Goal: Task Accomplishment & Management: Use online tool/utility

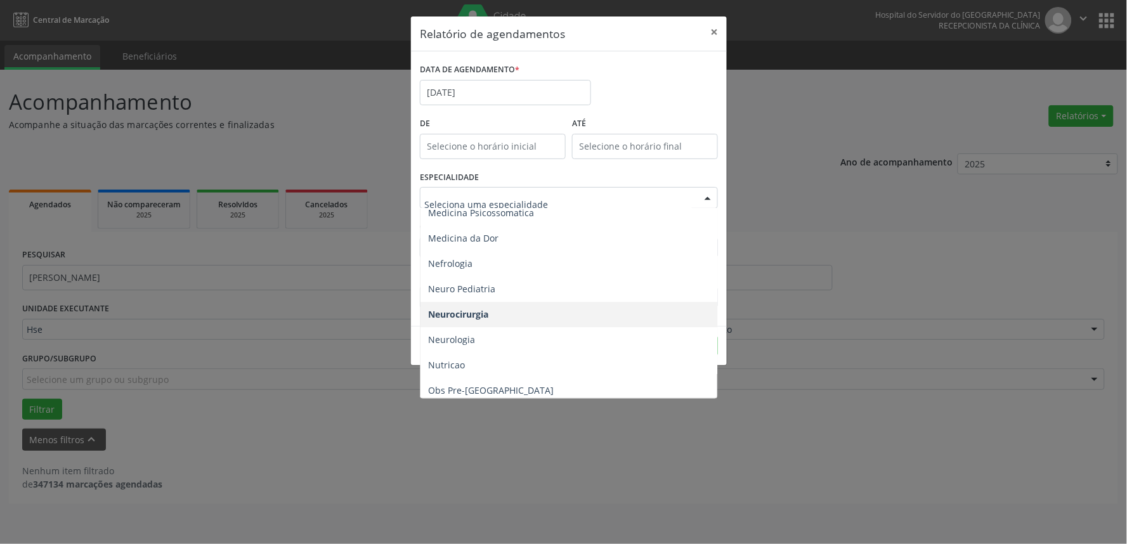
scroll to position [1127, 0]
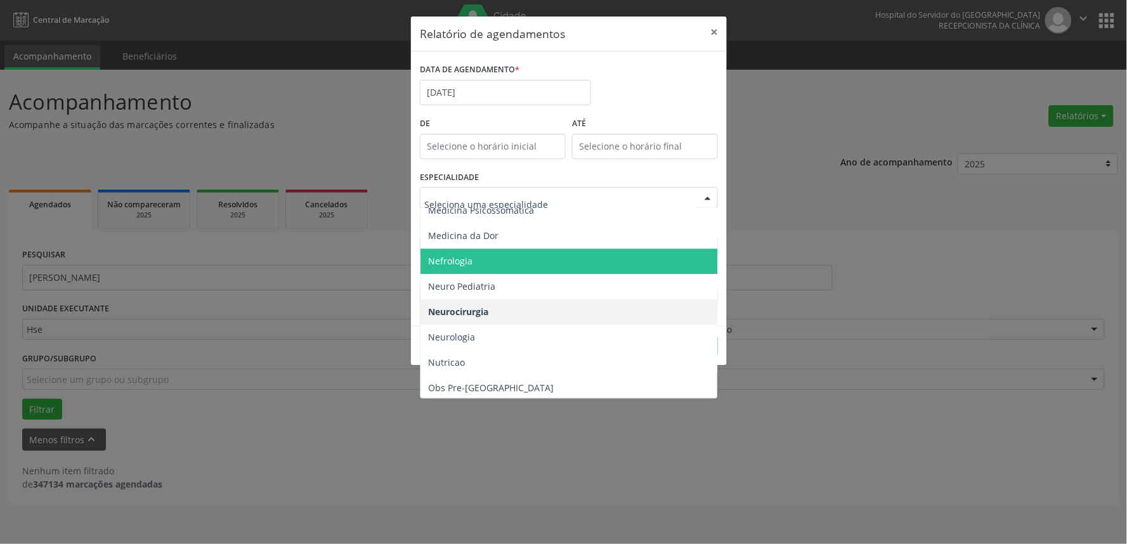
click at [514, 250] on span "Nefrologia" at bounding box center [570, 261] width 299 height 25
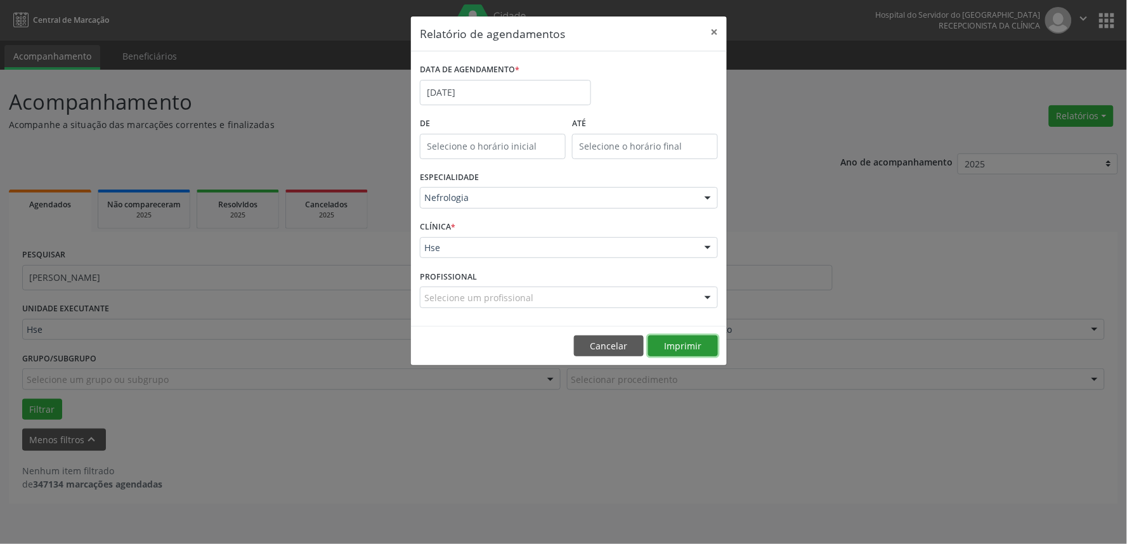
click at [667, 347] on button "Imprimir" at bounding box center [683, 347] width 70 height 22
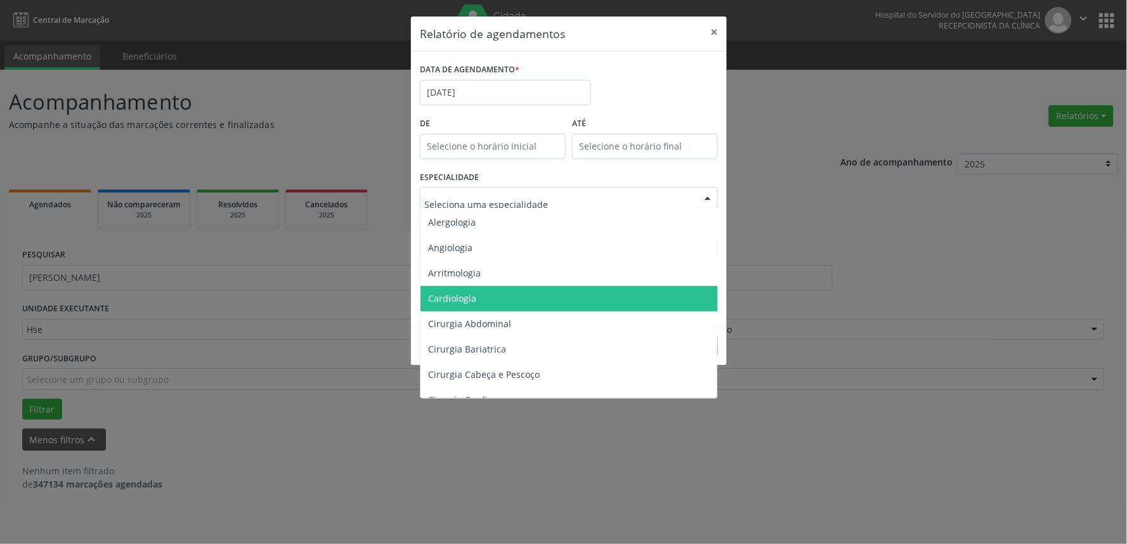
scroll to position [0, 0]
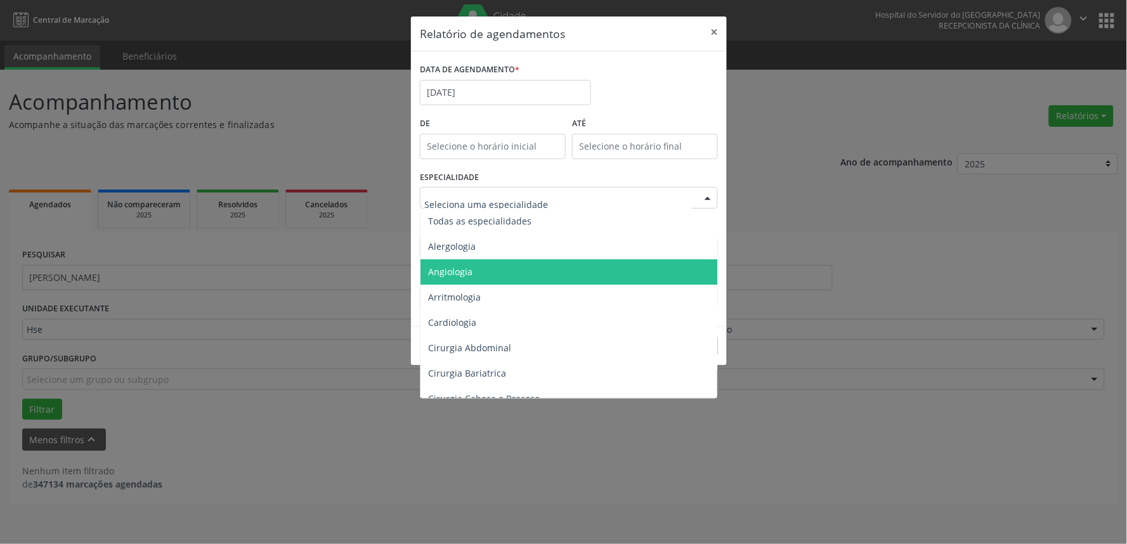
click at [511, 274] on span "Angiologia" at bounding box center [570, 271] width 299 height 25
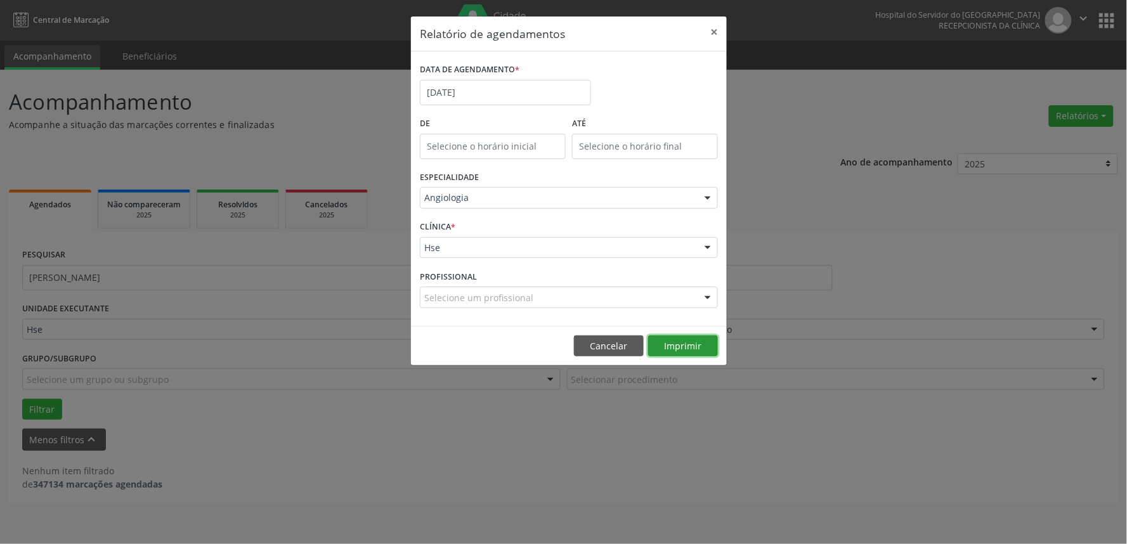
click at [694, 338] on button "Imprimir" at bounding box center [683, 347] width 70 height 22
drag, startPoint x: 515, startPoint y: 103, endPoint x: 515, endPoint y: 89, distance: 13.3
click at [514, 103] on body "Central de Marcação Hospital do Servidor do [GEOGRAPHIC_DATA] Recepcionista da …" at bounding box center [563, 272] width 1127 height 544
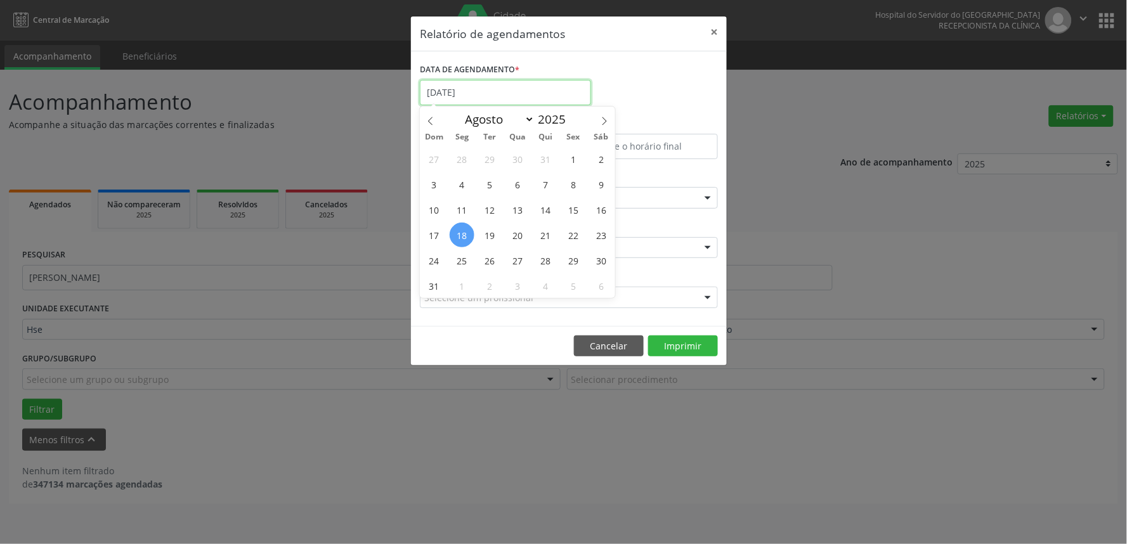
click at [515, 87] on input "[DATE]" at bounding box center [505, 92] width 171 height 25
click at [514, 235] on span "20" at bounding box center [518, 235] width 25 height 25
type input "[DATE]"
click at [514, 235] on span "20" at bounding box center [518, 235] width 25 height 25
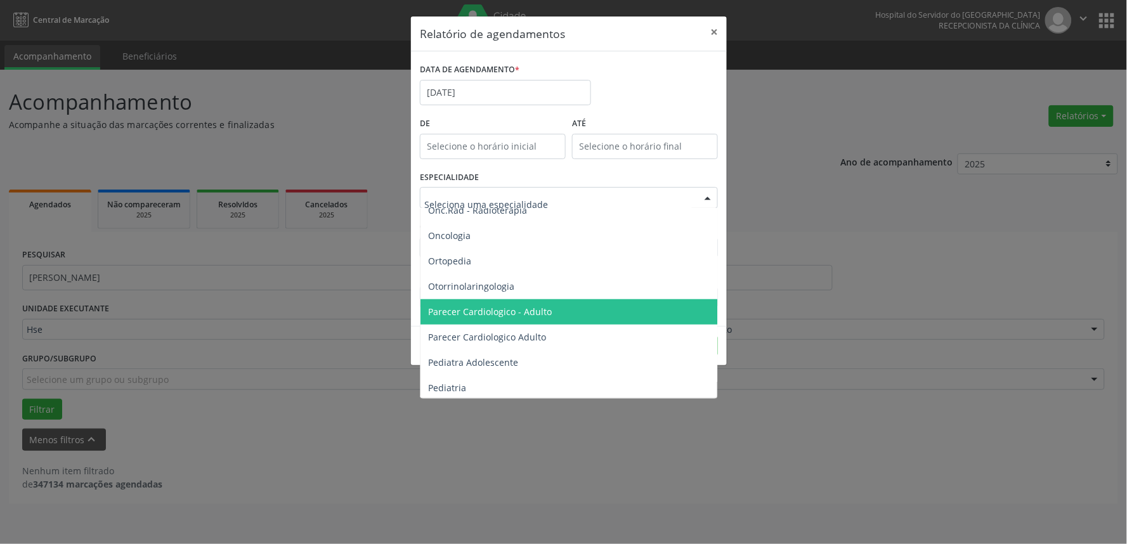
scroll to position [1832, 0]
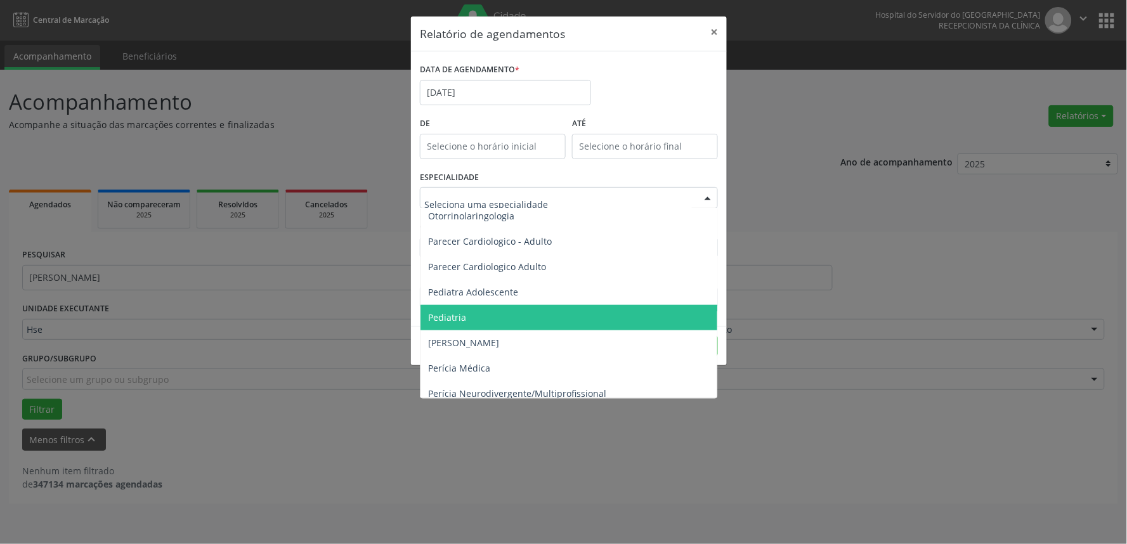
click at [504, 320] on span "Pediatria" at bounding box center [570, 317] width 299 height 25
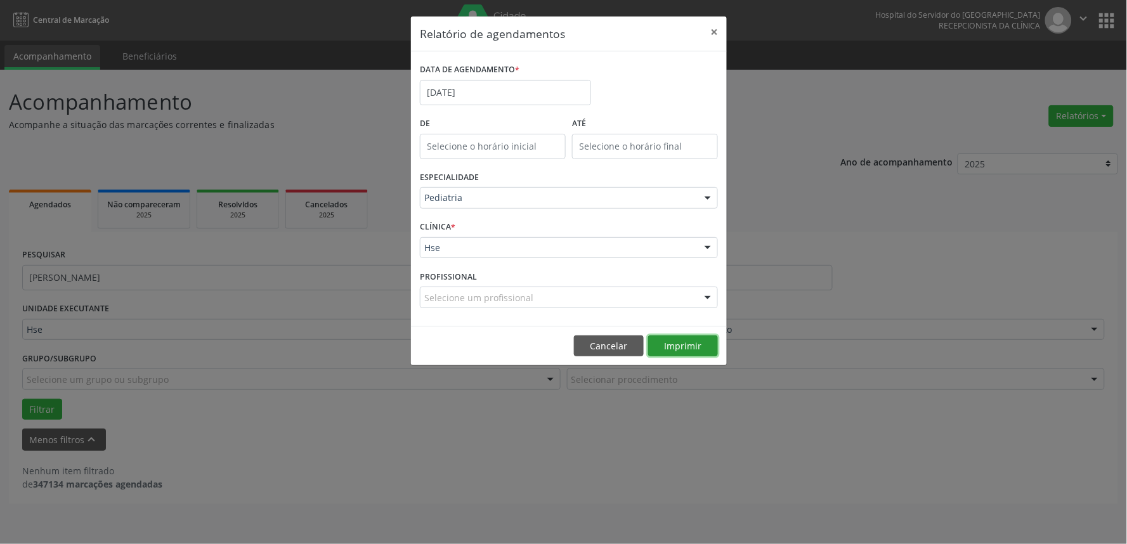
click at [712, 348] on button "Imprimir" at bounding box center [683, 347] width 70 height 22
click at [496, 185] on div "ESPECIALIDADE Pediatria Todas as especialidades Alergologia Angiologia Arritmol…" at bounding box center [569, 192] width 304 height 49
click at [492, 184] on div "ESPECIALIDADE Pediatria Todas as especialidades Alergologia Angiologia Arritmol…" at bounding box center [569, 192] width 304 height 49
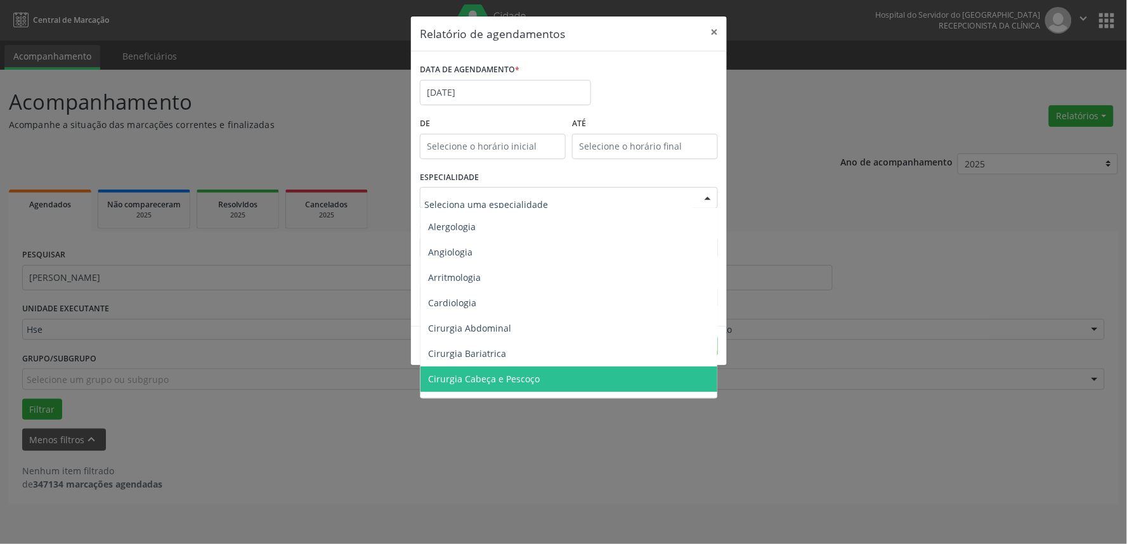
scroll to position [0, 0]
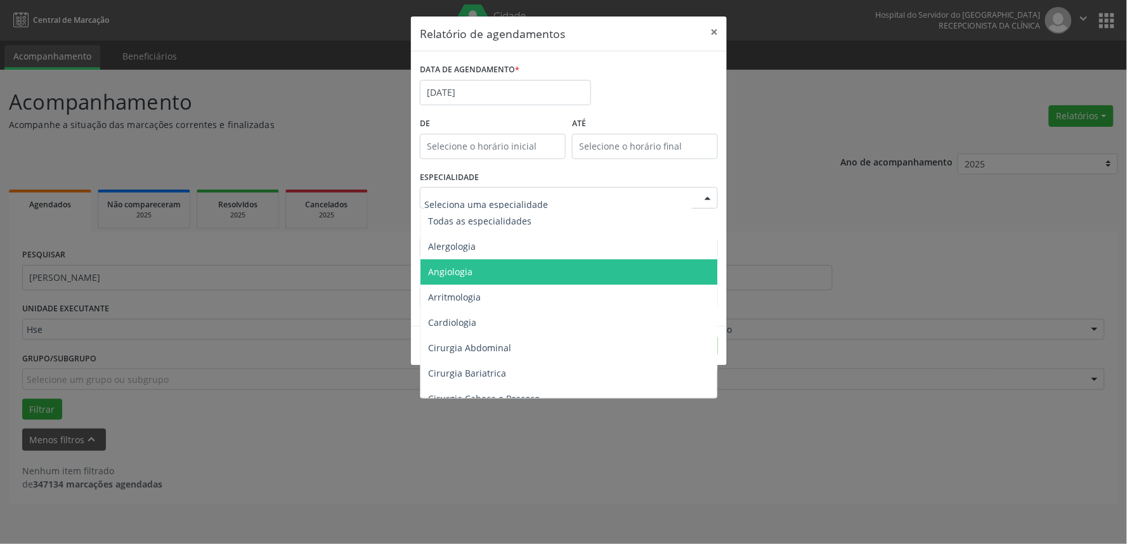
click at [473, 264] on span "Angiologia" at bounding box center [570, 271] width 299 height 25
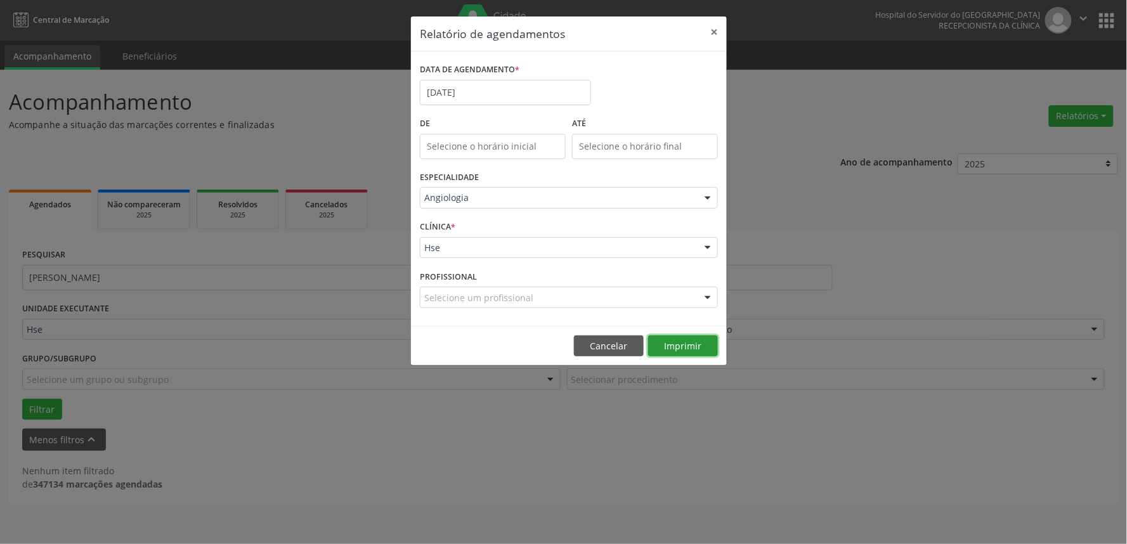
click at [701, 351] on button "Imprimir" at bounding box center [683, 347] width 70 height 22
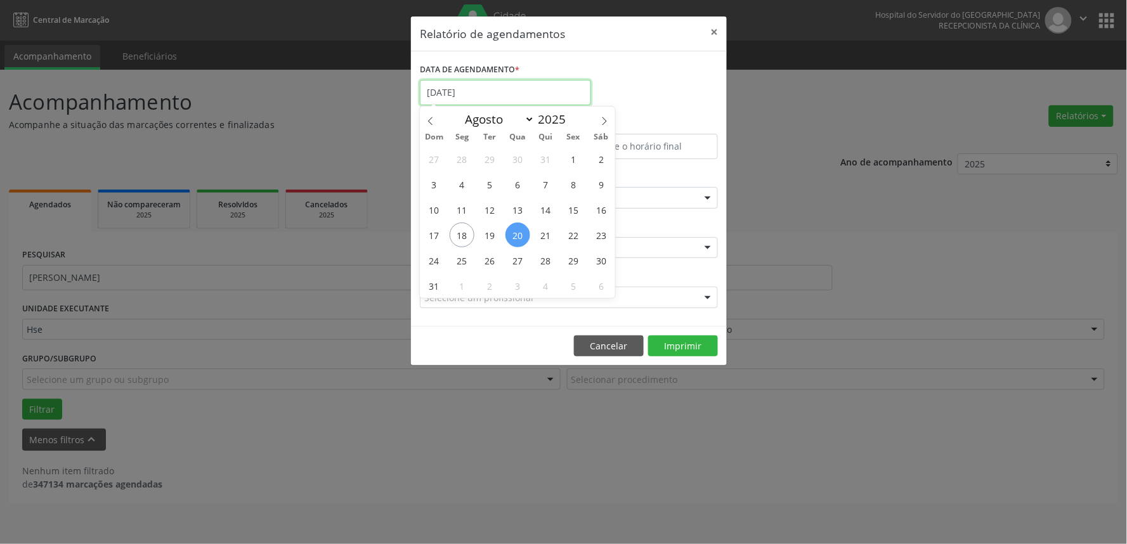
click at [485, 94] on input "[DATE]" at bounding box center [505, 92] width 171 height 25
click at [452, 238] on span "18" at bounding box center [462, 235] width 25 height 25
type input "[DATE]"
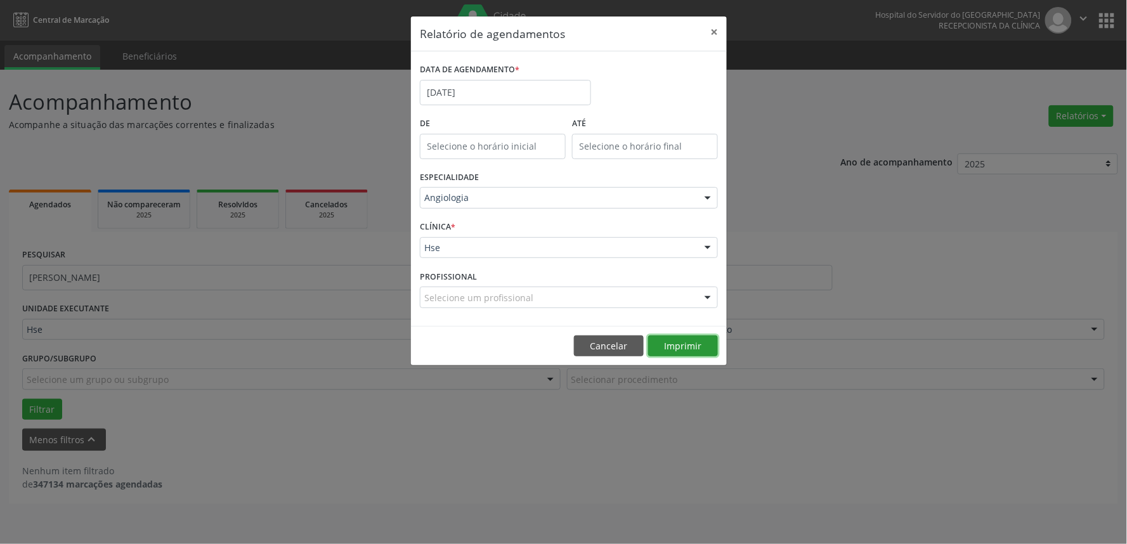
click at [675, 349] on button "Imprimir" at bounding box center [683, 347] width 70 height 22
